Goal: Information Seeking & Learning: Learn about a topic

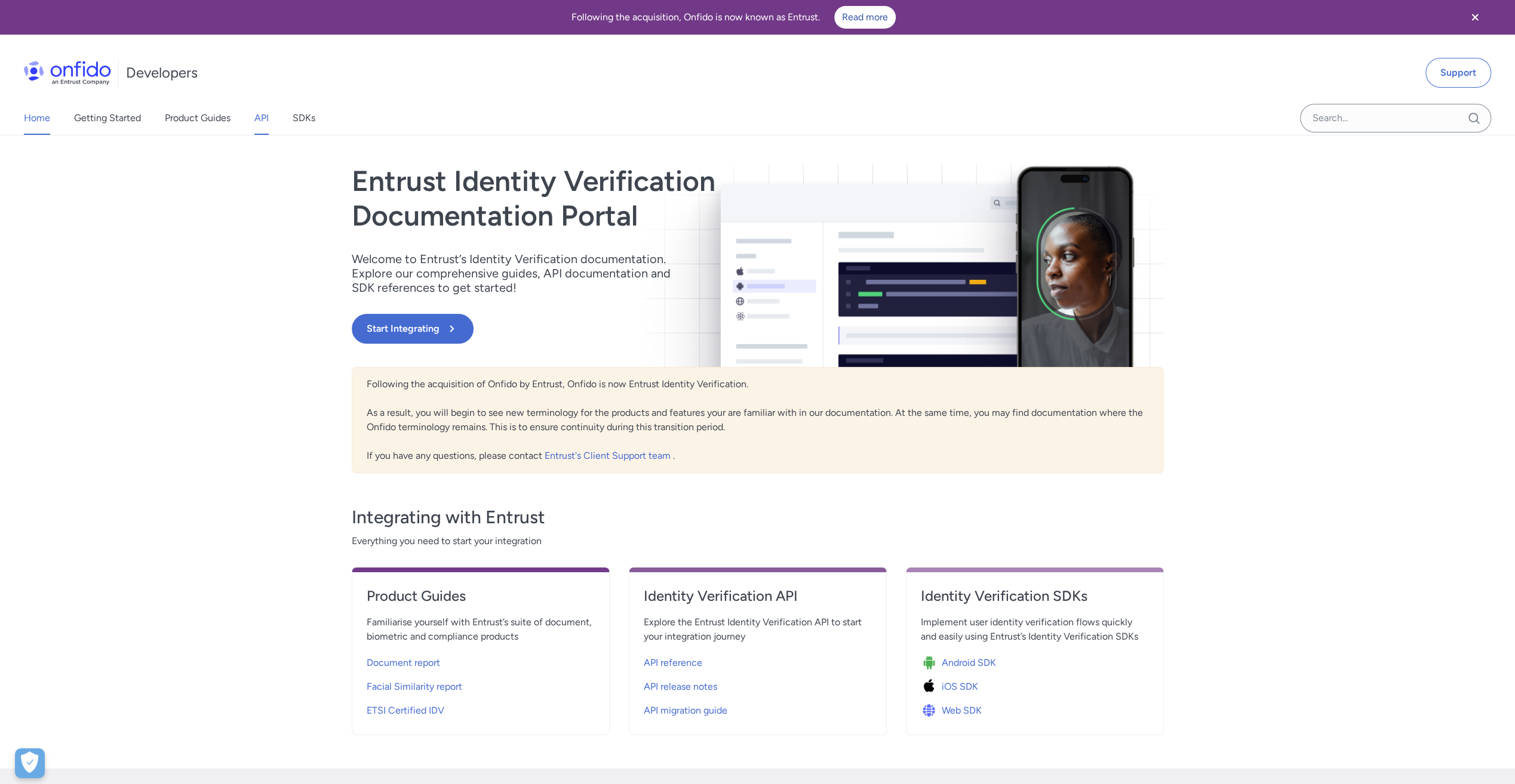
click at [262, 119] on link "API" at bounding box center [262, 118] width 15 height 34
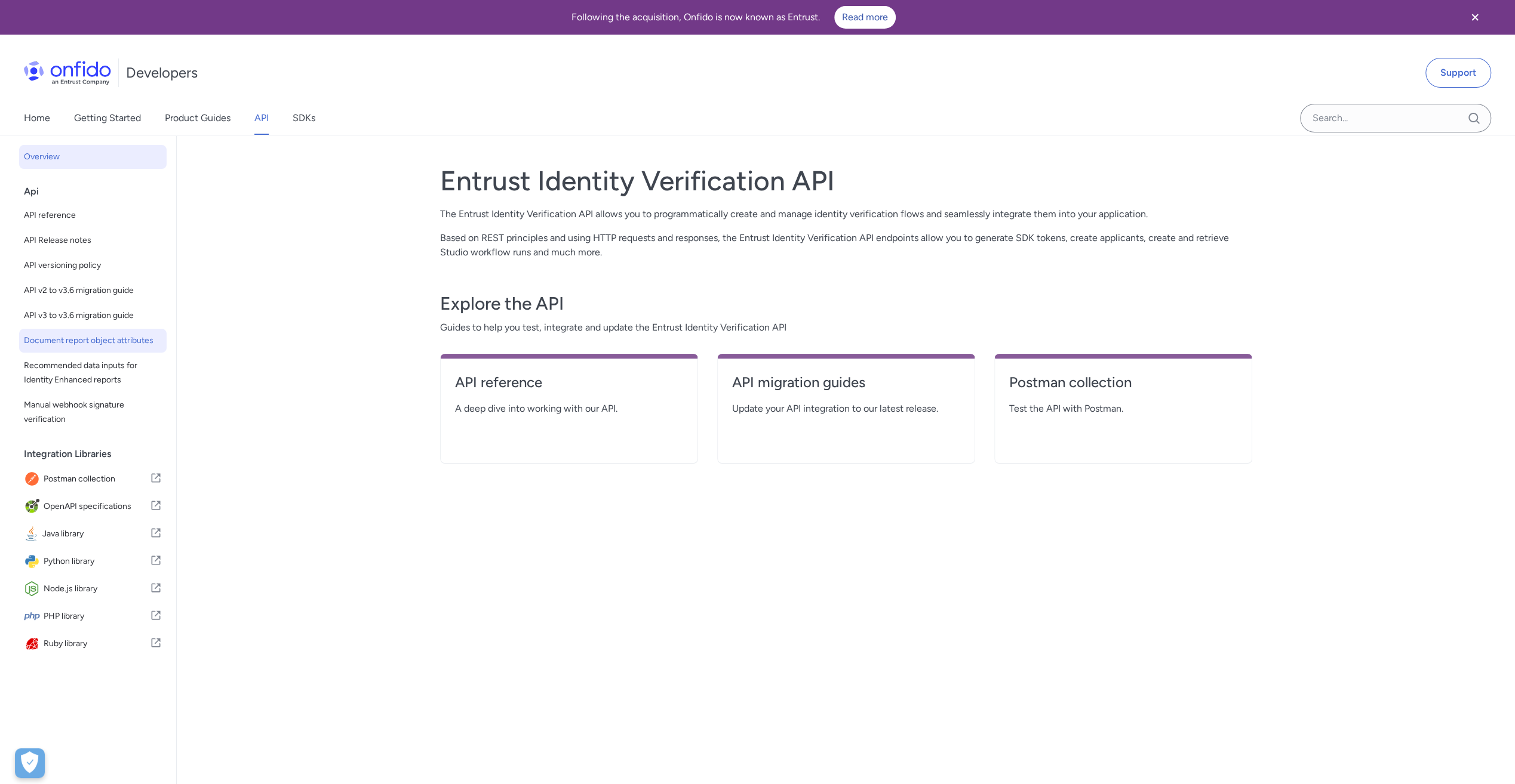
click at [74, 341] on span "Document report object attributes" at bounding box center [93, 341] width 138 height 15
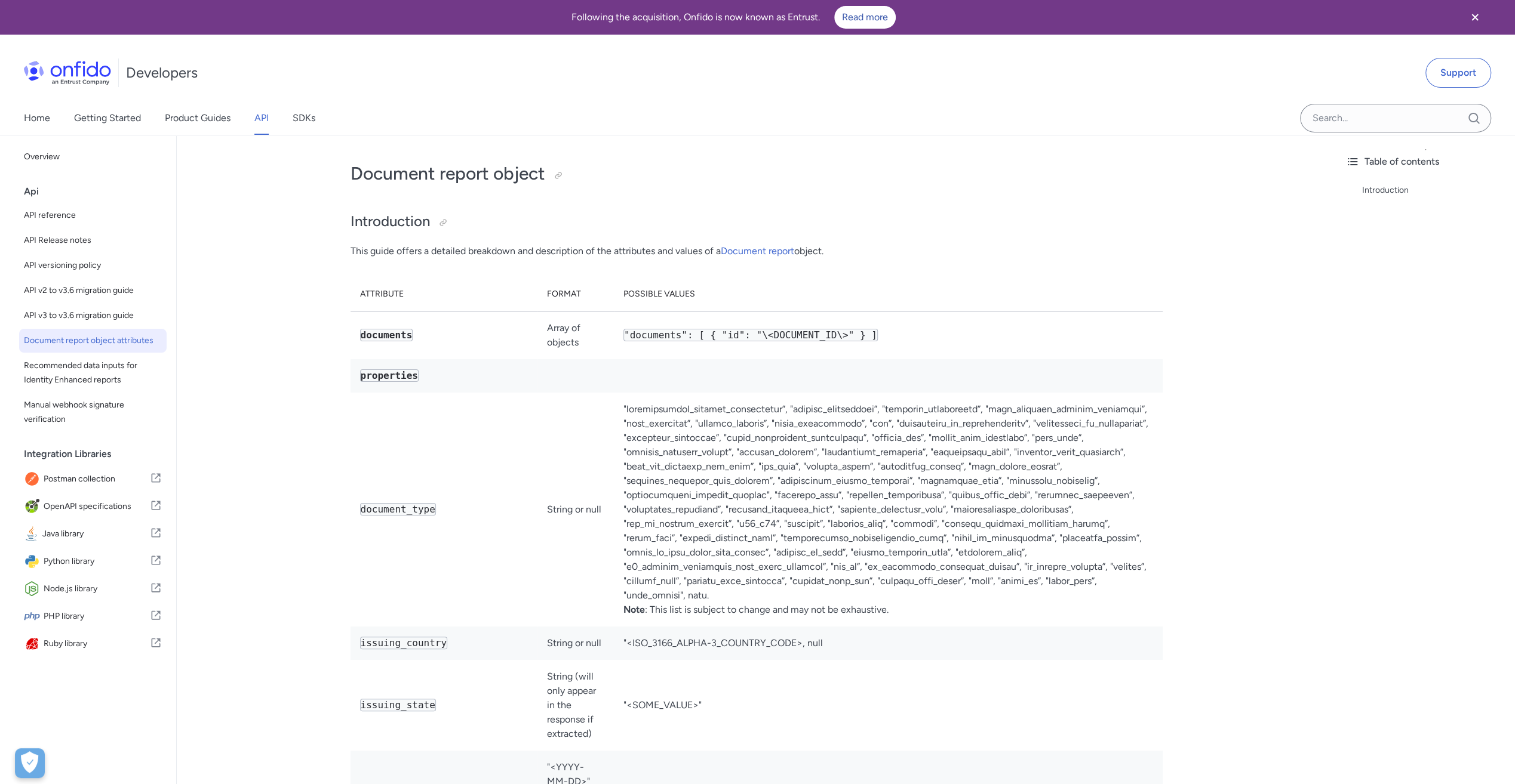
click at [867, 585] on td "Note : This list is subject to change and may not be exhaustive." at bounding box center [888, 509] width 549 height 234
drag, startPoint x: 1371, startPoint y: 431, endPoint x: 1377, endPoint y: 428, distance: 6.7
click at [1371, 431] on div "Table of contents Introduction" at bounding box center [1425, 482] width 179 height 694
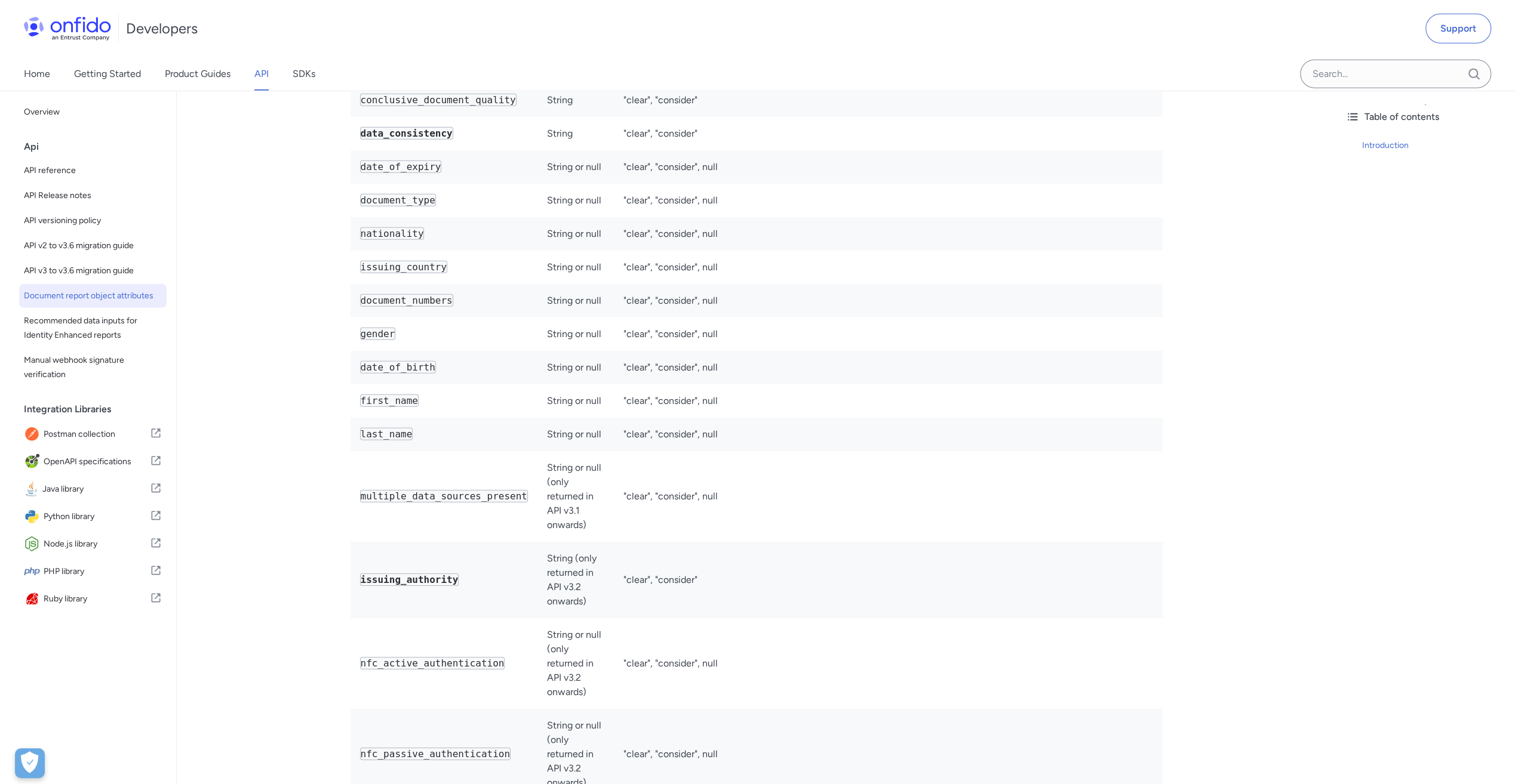
scroll to position [3461, 0]
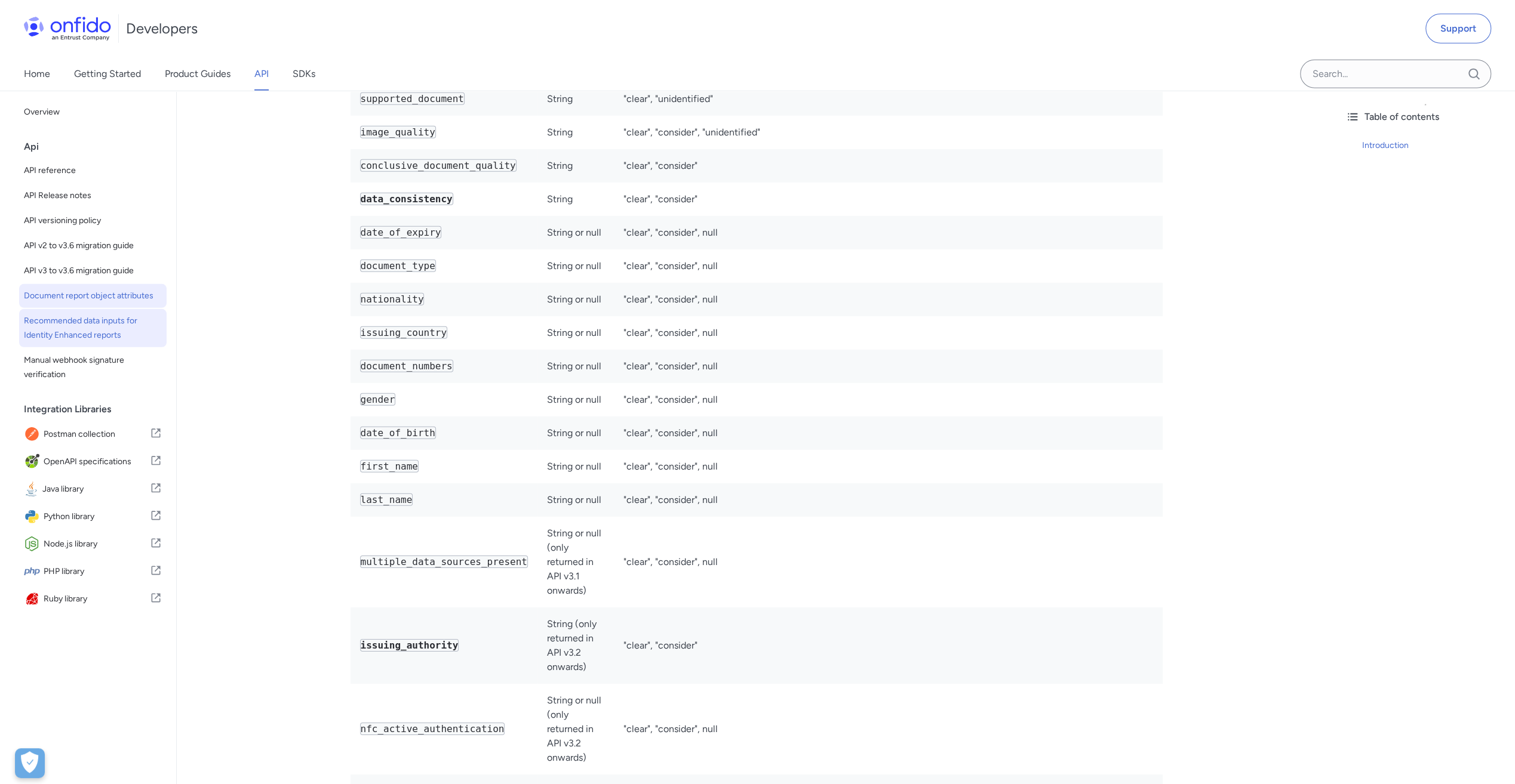
click at [106, 334] on span "Recommended data inputs for Identity Enhanced reports" at bounding box center [93, 328] width 138 height 28
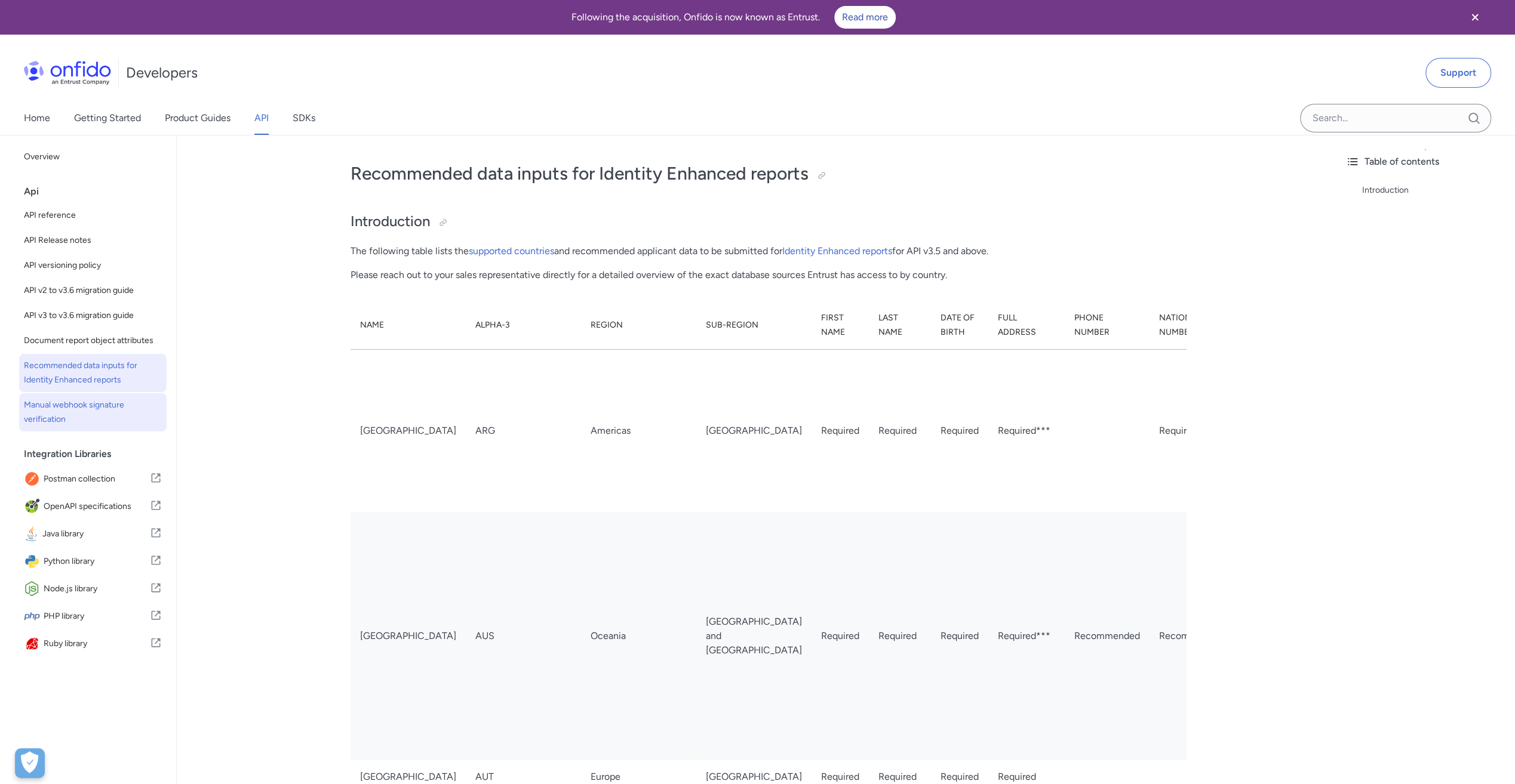
click at [59, 414] on span "Manual webhook signature verification" at bounding box center [93, 412] width 138 height 28
